Goal: Task Accomplishment & Management: Use online tool/utility

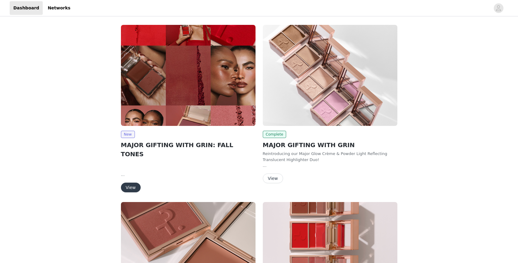
click at [133, 183] on button "View" at bounding box center [131, 188] width 20 height 10
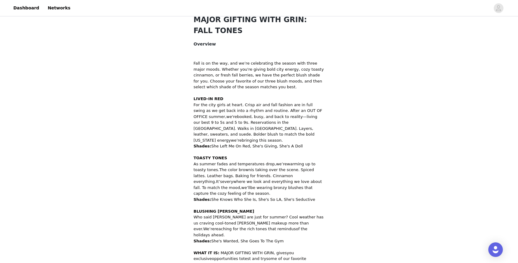
scroll to position [285, 0]
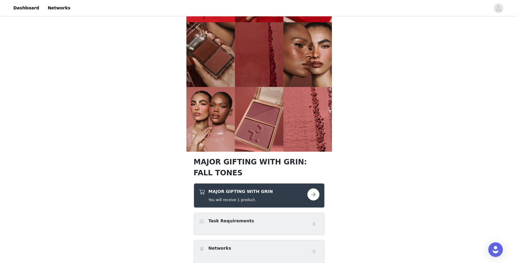
scroll to position [144, 0]
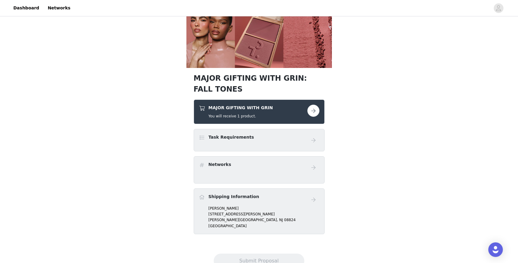
click at [315, 112] on button "button" at bounding box center [313, 111] width 12 height 12
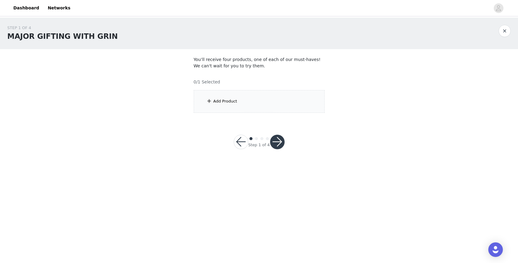
click at [313, 103] on div "Add Product" at bounding box center [259, 101] width 131 height 23
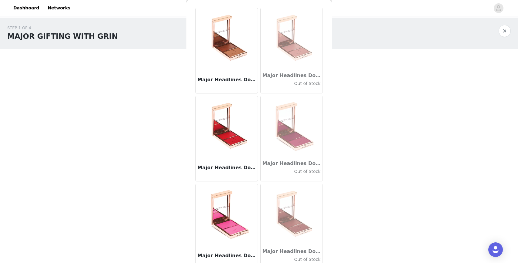
scroll to position [118, 0]
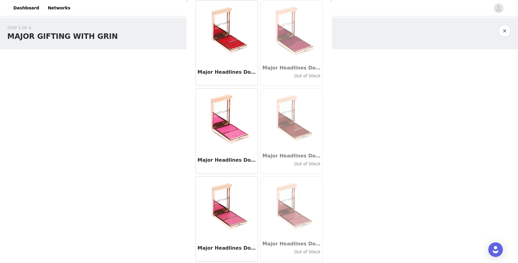
click at [240, 200] on img at bounding box center [227, 206] width 61 height 61
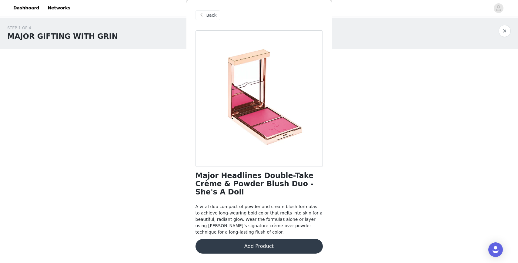
scroll to position [0, 0]
click at [206, 14] on div "Back" at bounding box center [208, 15] width 25 height 10
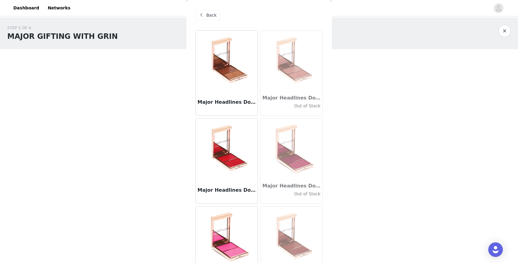
click at [507, 28] on button "button" at bounding box center [505, 31] width 12 height 12
